Goal: Book appointment/travel/reservation

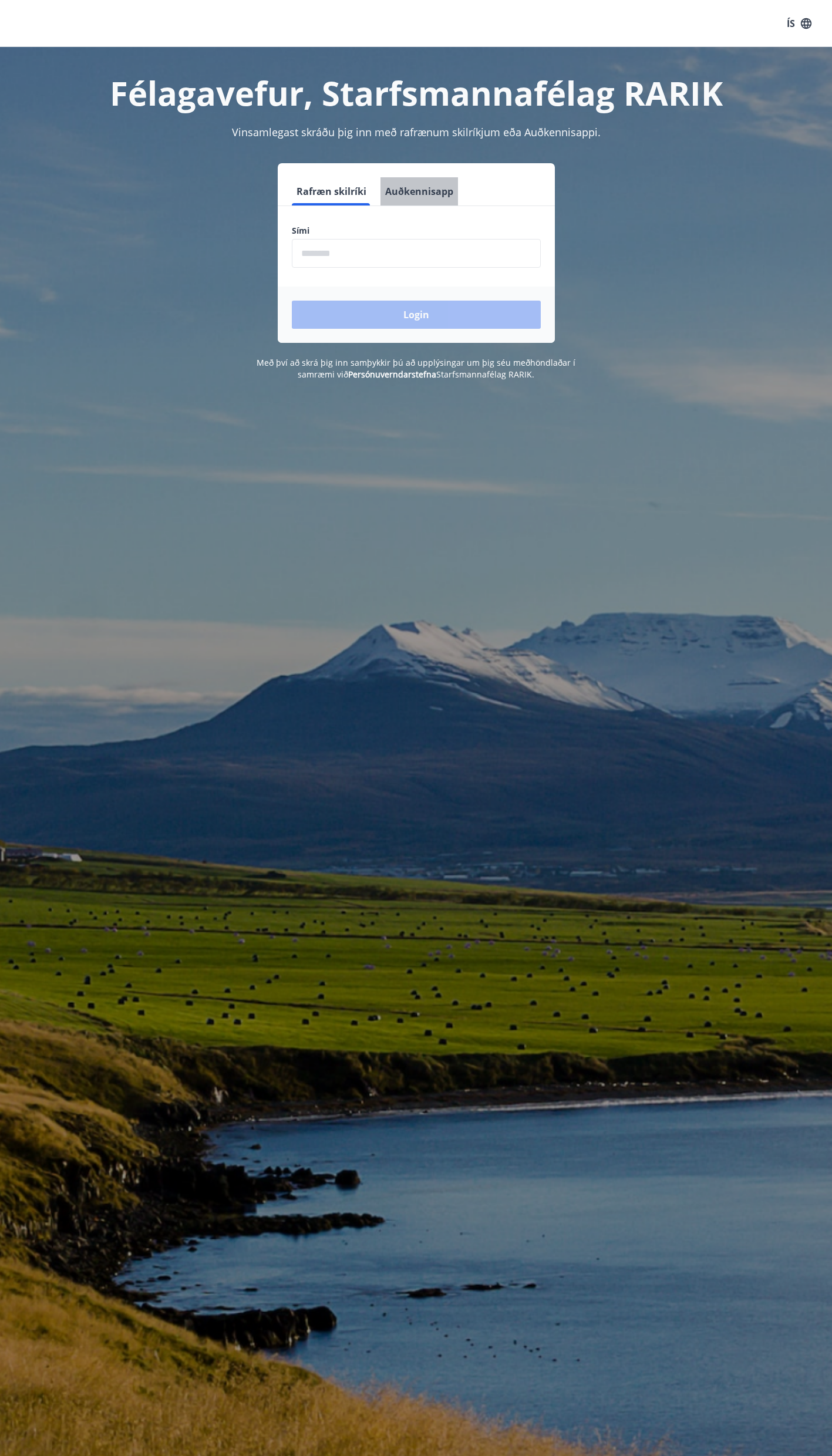
click at [430, 186] on button "Auðkennisapp" at bounding box center [419, 191] width 77 height 28
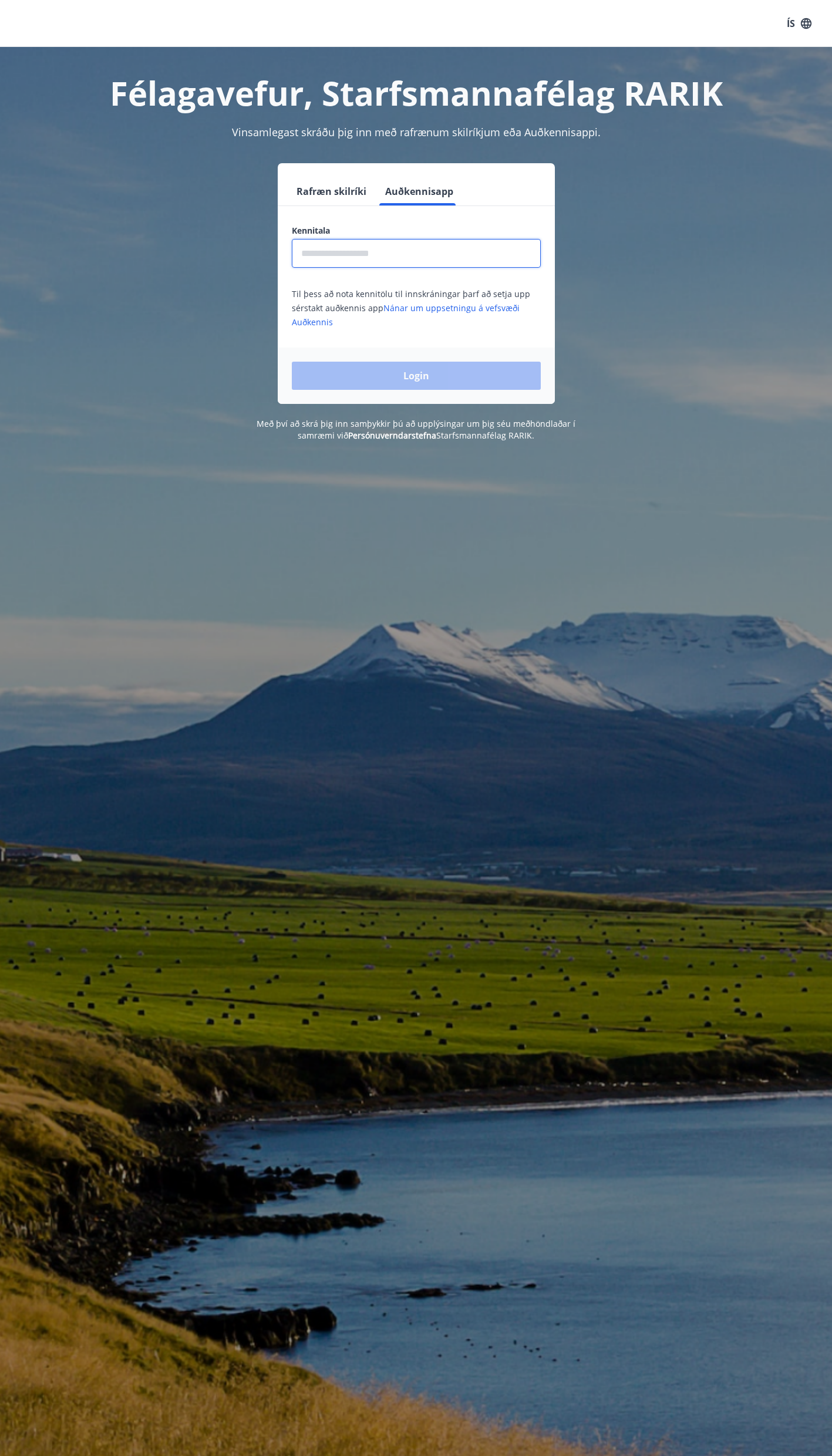
click at [380, 254] on input "text" at bounding box center [416, 254] width 249 height 29
type input "**********"
click at [416, 378] on button "Login" at bounding box center [416, 376] width 249 height 28
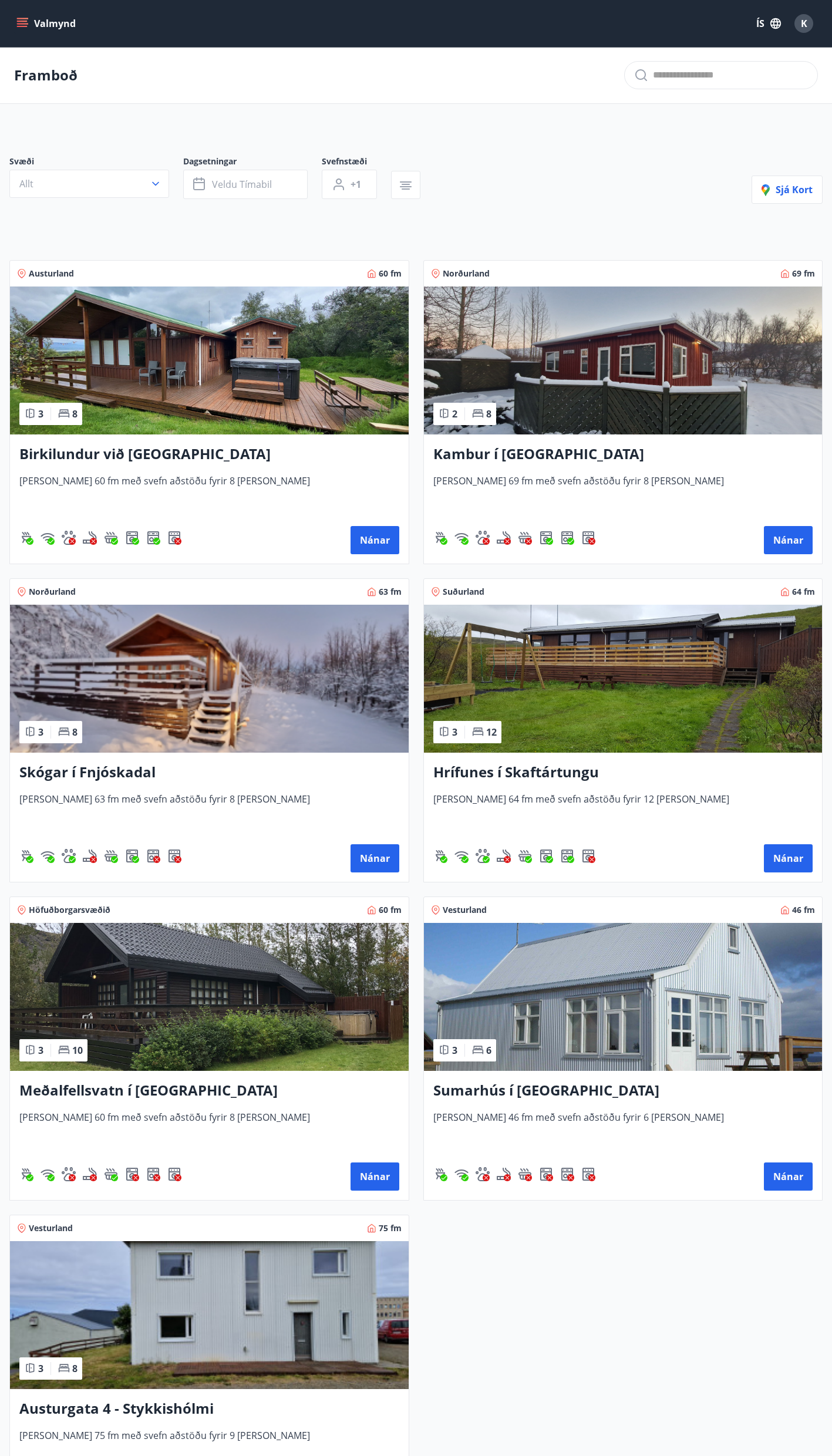
click at [21, 17] on button "Valmynd" at bounding box center [48, 23] width 67 height 21
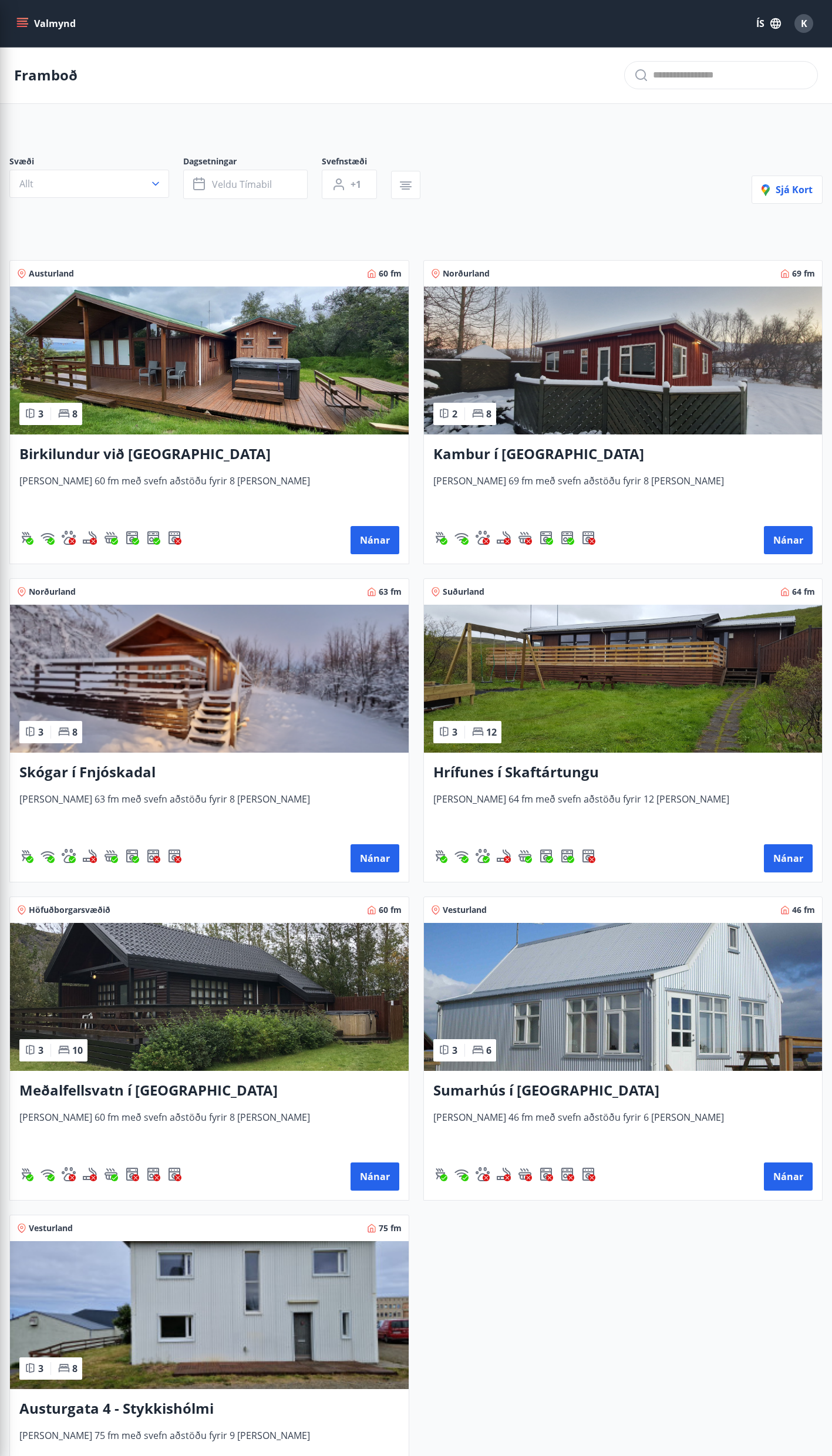
click at [514, 126] on main "Framboð Svæði Allt Dagsetningar Veldu tímabil Svefnstæði +1 Sjá kort Austurland…" at bounding box center [416, 787] width 832 height 1481
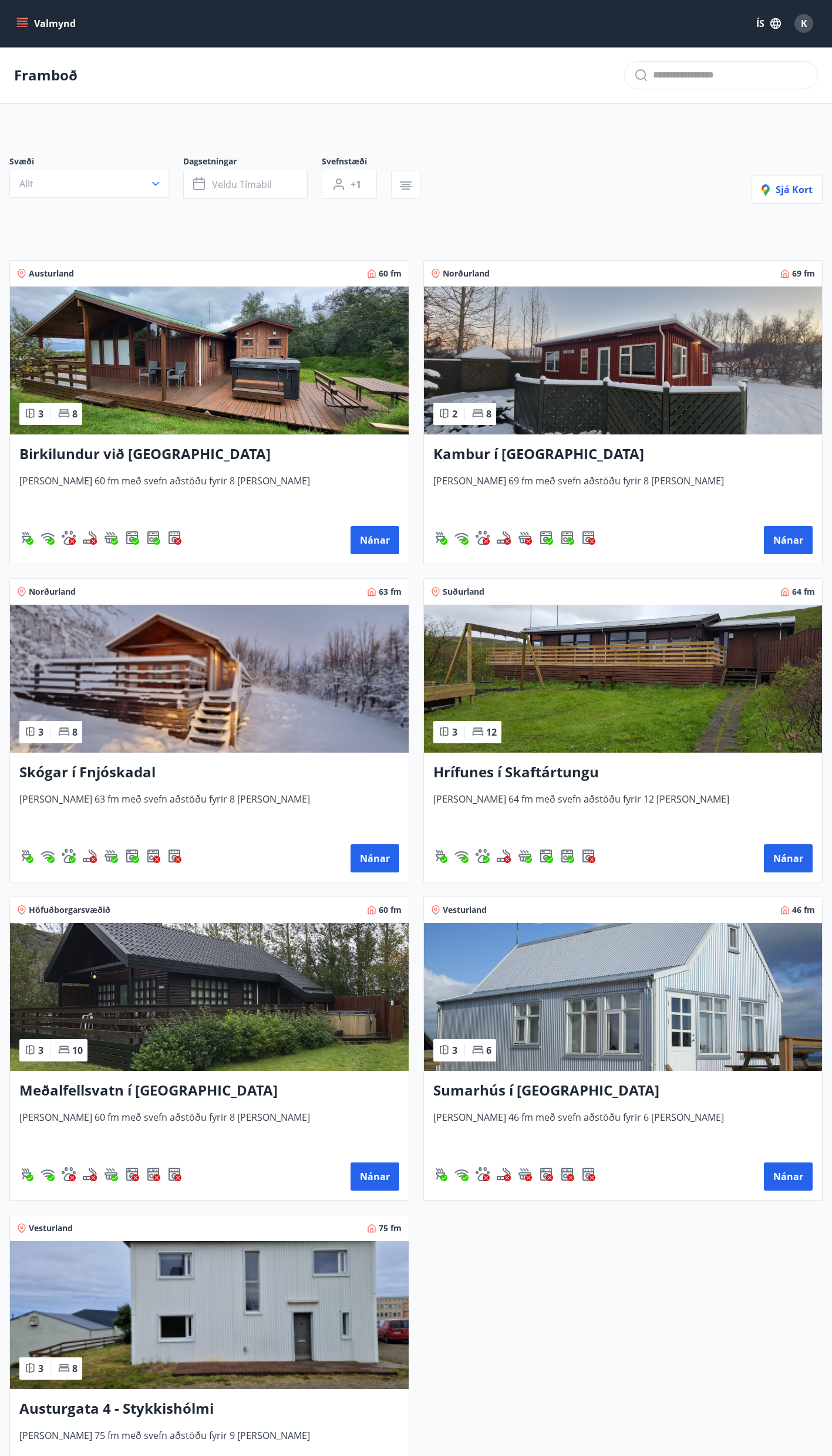
click at [75, 1405] on h3 "Austurgata 4 - Stykkishólmi" at bounding box center [210, 1409] width 380 height 21
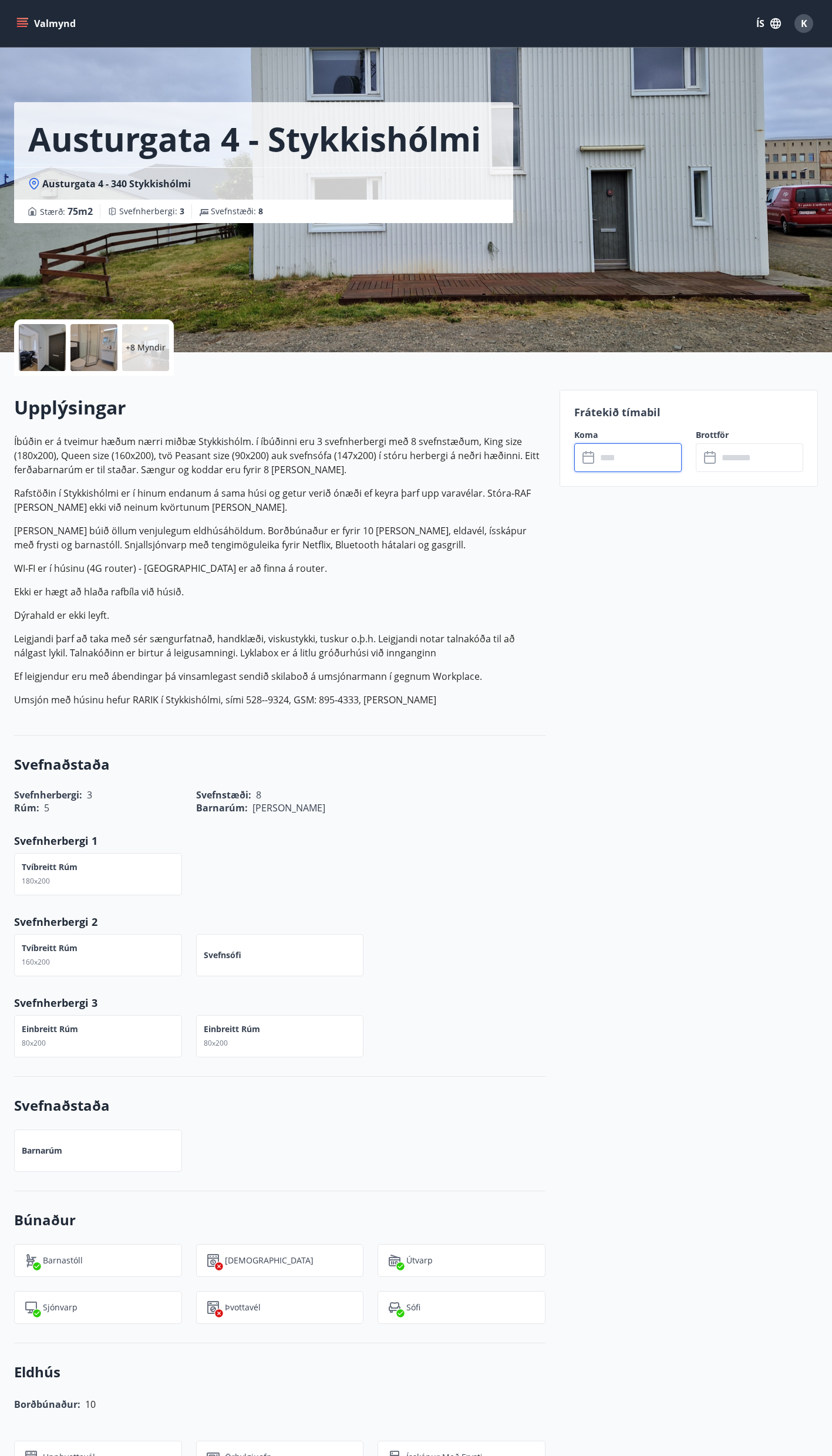
click at [603, 454] on input "text" at bounding box center [639, 457] width 85 height 29
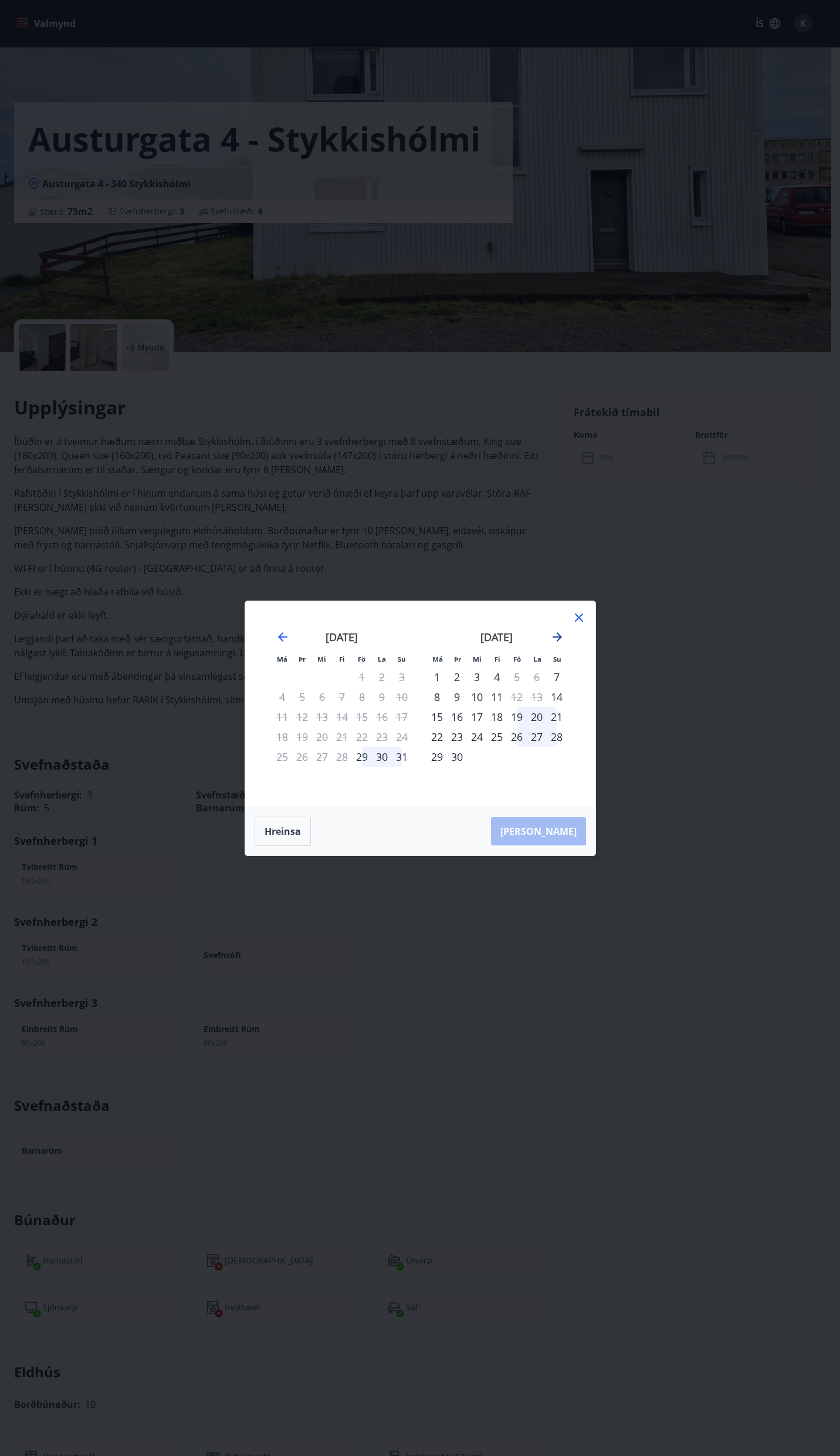
click at [555, 634] on icon "Move forward to switch to the next month." at bounding box center [557, 637] width 14 height 14
click at [562, 634] on icon "Move forward to switch to the next month." at bounding box center [557, 637] width 14 height 14
click at [580, 616] on icon at bounding box center [579, 617] width 8 height 8
